Goal: Find specific page/section: Find specific page/section

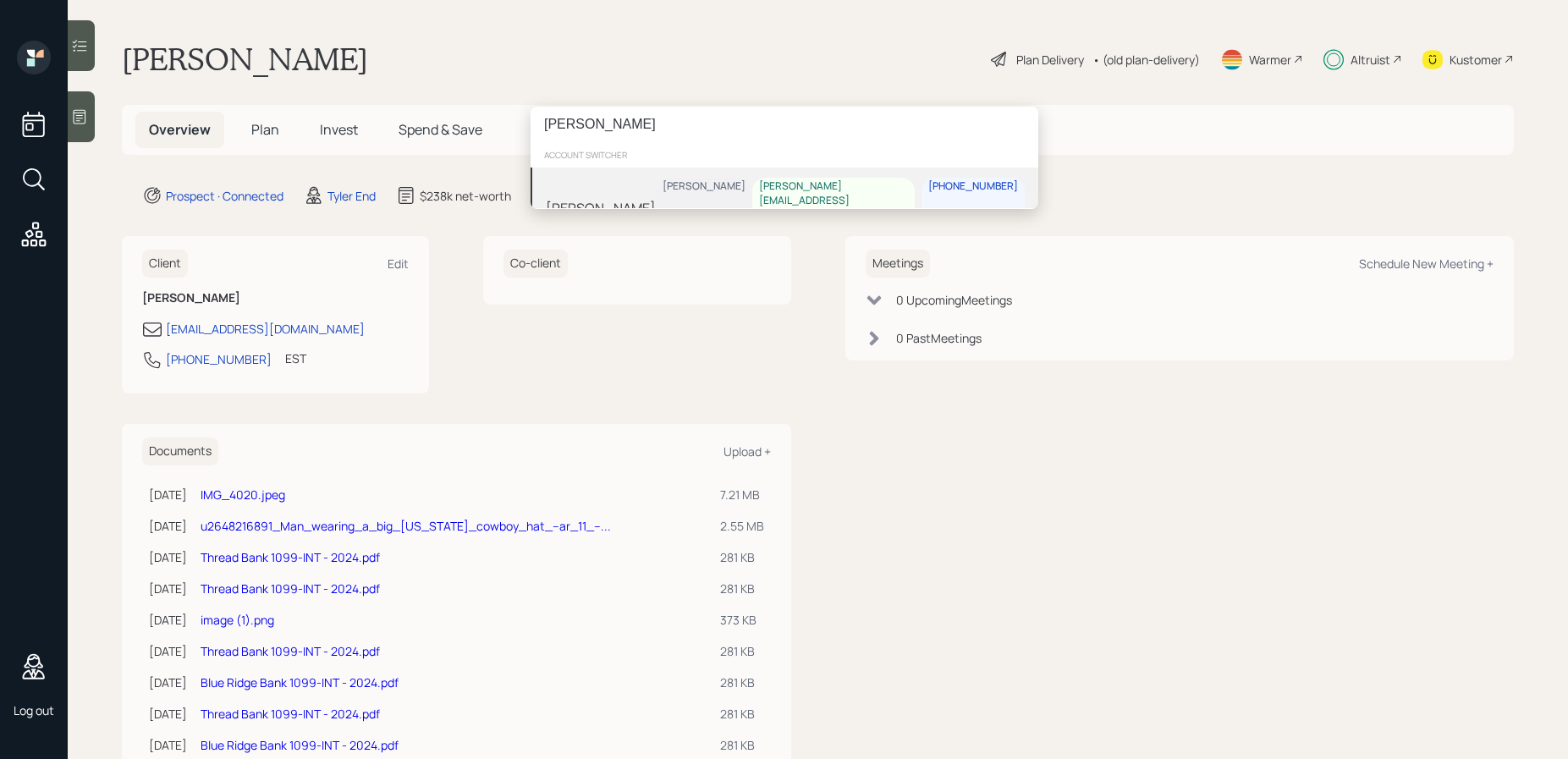
type input "[PERSON_NAME]"
click at [642, 180] on div "[PERSON_NAME] [PERSON_NAME] [PERSON_NAME][EMAIL_ADDRESS][PERSON_NAME][DOMAIN_NA…" at bounding box center [785, 208] width 508 height 81
